Goal: Information Seeking & Learning: Check status

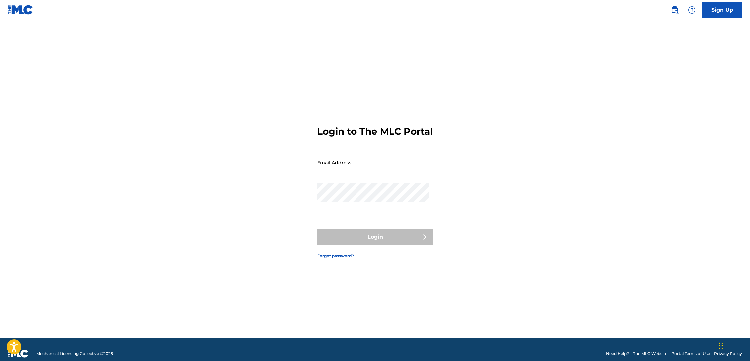
click at [357, 157] on form "Login to The MLC Portal Email Address Password Login Forgot password?" at bounding box center [375, 186] width 116 height 301
click at [359, 172] on input "Email Address" at bounding box center [373, 162] width 112 height 19
type input "[EMAIL_ADDRESS][DOMAIN_NAME]"
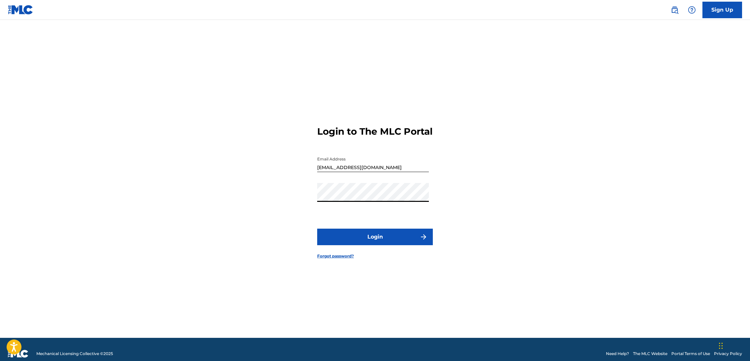
click at [392, 242] on button "Login" at bounding box center [375, 236] width 116 height 17
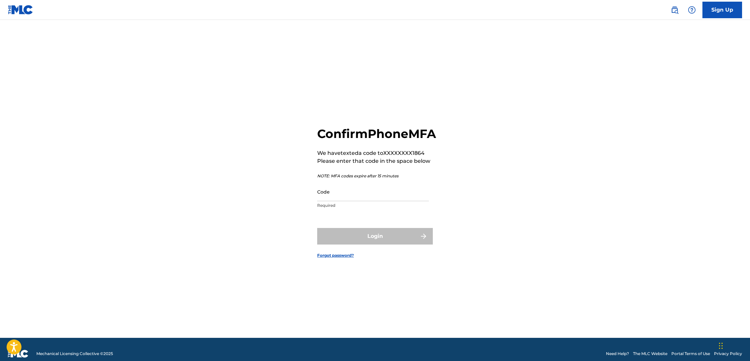
click at [346, 200] on input "Code" at bounding box center [373, 191] width 112 height 19
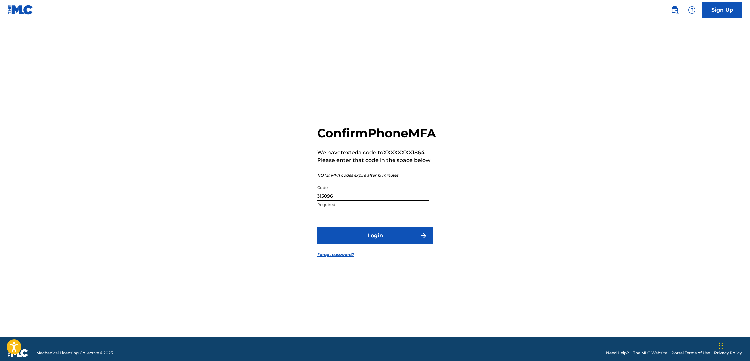
type input "315096"
click at [391, 241] on button "Login" at bounding box center [375, 235] width 116 height 17
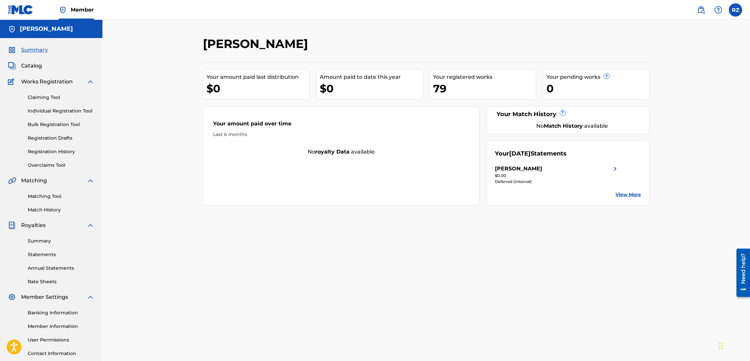
click at [629, 192] on link "View More" at bounding box center [628, 194] width 25 height 7
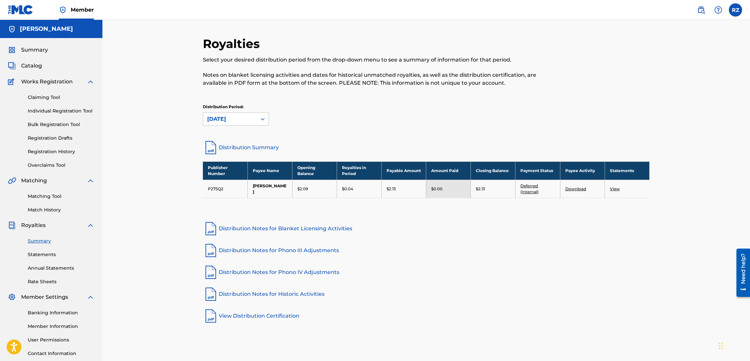
click at [253, 147] on link "Distribution Summary" at bounding box center [426, 147] width 447 height 16
click at [733, 9] on label at bounding box center [735, 9] width 13 height 13
click at [736, 10] on input "RZ [PERSON_NAME] [PERSON_NAME][EMAIL_ADDRESS][DOMAIN_NAME] Notification Prefere…" at bounding box center [736, 10] width 0 height 0
click at [670, 94] on p "Log out" at bounding box center [672, 94] width 16 height 6
click at [736, 10] on input "RZ [PERSON_NAME] [PERSON_NAME][EMAIL_ADDRESS][DOMAIN_NAME] Notification Prefere…" at bounding box center [736, 10] width 0 height 0
